Goal: Information Seeking & Learning: Learn about a topic

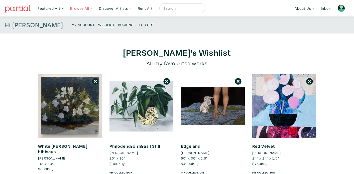
click at [77, 9] on link "Browse All" at bounding box center [81, 8] width 27 height 10
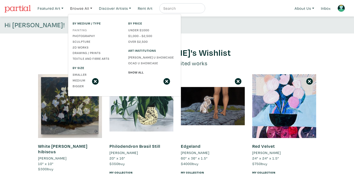
click at [82, 30] on link "Painting" at bounding box center [97, 30] width 48 height 5
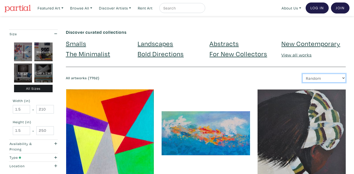
click at [328, 78] on select "Newest Random Price: Low to High Price: High to Low" at bounding box center [323, 78] width 43 height 9
select select "id"
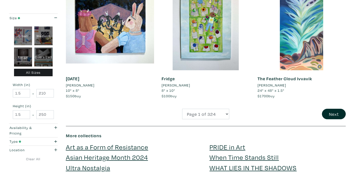
scroll to position [1001, 0]
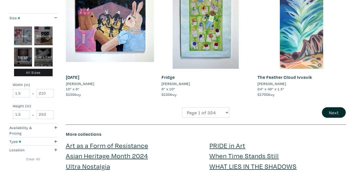
click at [26, 61] on div "Large" at bounding box center [23, 57] width 18 height 19
type input "28"
type input "48"
type input "28"
type input "48"
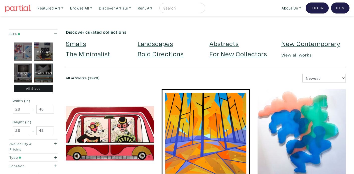
click at [43, 73] on div "Oversized" at bounding box center [43, 73] width 18 height 19
type input "48"
type input "210"
type input "48"
type input "250"
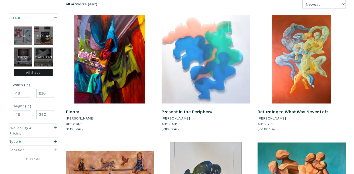
scroll to position [73, 0]
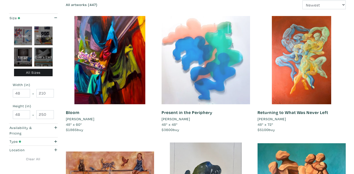
click at [230, 74] on div at bounding box center [205, 60] width 88 height 88
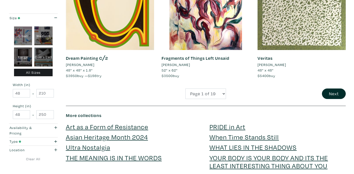
scroll to position [1025, 0]
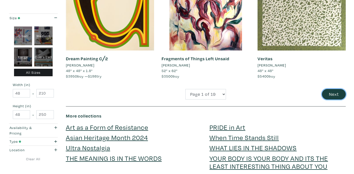
click at [334, 93] on button "Next" at bounding box center [334, 94] width 24 height 11
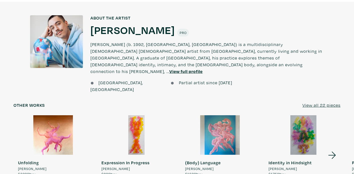
scroll to position [392, 0]
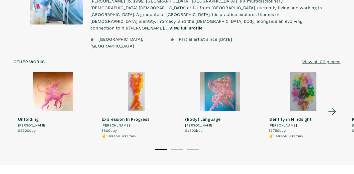
click at [330, 105] on icon at bounding box center [331, 112] width 17 height 14
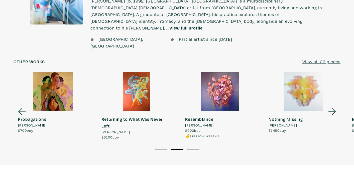
click at [330, 105] on icon at bounding box center [331, 112] width 17 height 14
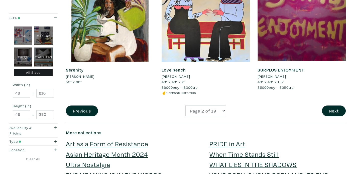
scroll to position [1040, 0]
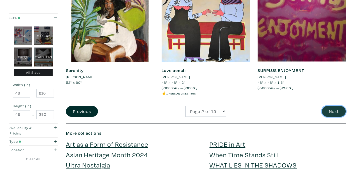
click at [338, 109] on button "Next" at bounding box center [334, 111] width 24 height 11
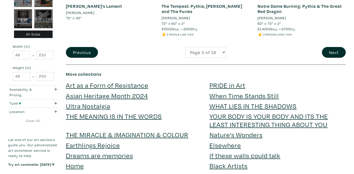
scroll to position [1099, 0]
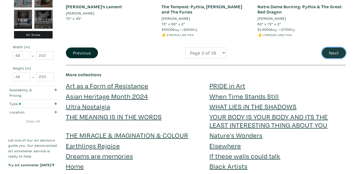
click at [333, 55] on button "Next" at bounding box center [334, 53] width 24 height 11
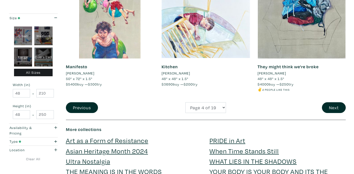
scroll to position [1050, 0]
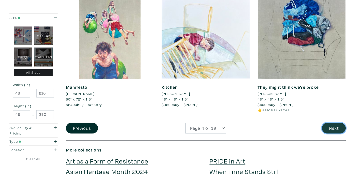
click at [333, 123] on button "Next" at bounding box center [334, 128] width 24 height 11
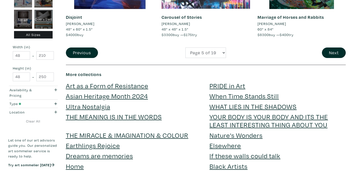
scroll to position [1117, 0]
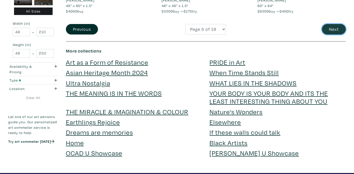
click at [331, 26] on button "Next" at bounding box center [334, 29] width 24 height 11
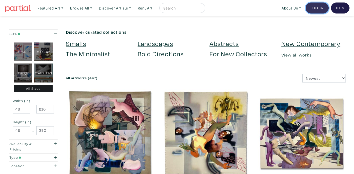
click at [320, 8] on link "Log In" at bounding box center [316, 8] width 23 height 11
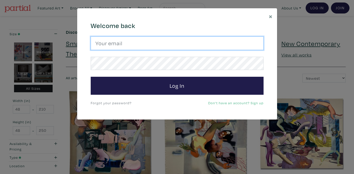
click at [226, 38] on input "email" at bounding box center [177, 44] width 173 height 14
type input "elise.lemle@gmail.com"
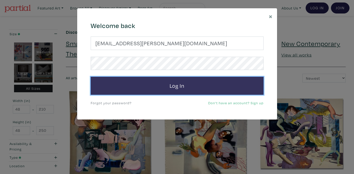
click at [177, 89] on button "Log In" at bounding box center [177, 86] width 173 height 18
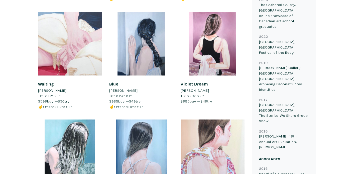
scroll to position [556, 0]
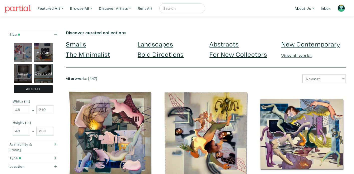
click at [339, 6] on img at bounding box center [341, 9] width 8 height 8
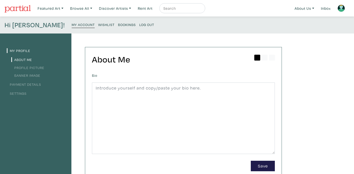
click at [98, 25] on small "Wishlist" at bounding box center [106, 24] width 16 height 5
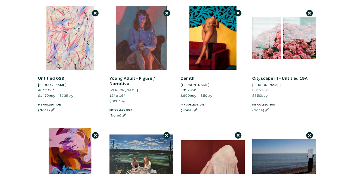
scroll to position [307, 0]
